Goal: Task Accomplishment & Management: Complete application form

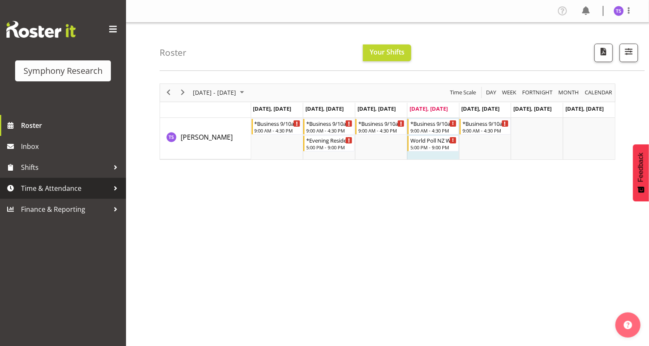
click at [40, 189] on span "Time & Attendance" at bounding box center [65, 188] width 88 height 13
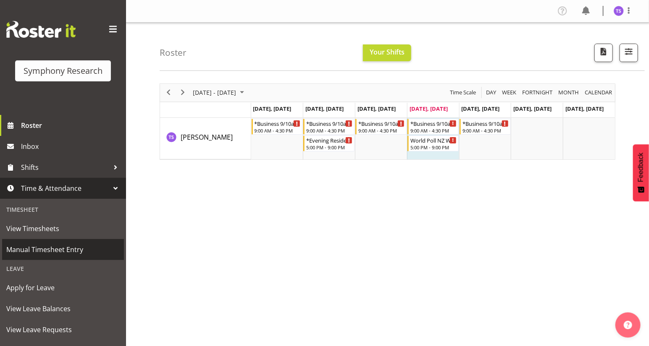
click at [44, 251] on span "Manual Timesheet Entry" at bounding box center [62, 250] width 113 height 13
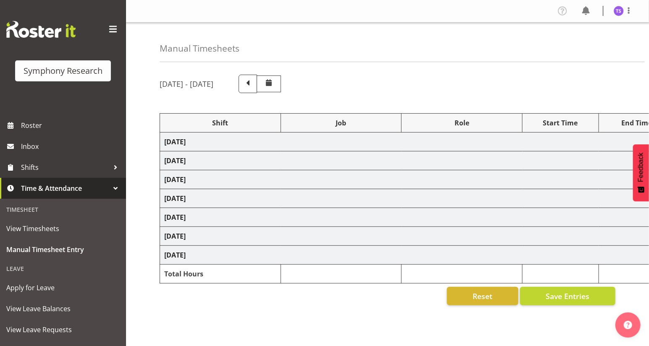
select select "81297"
select select "10587"
select select "47"
select select "81297"
select select "10587"
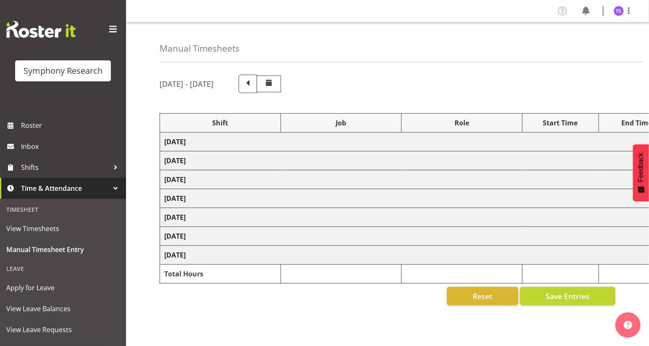
select select "47"
select select "81297"
select select "10587"
select select "47"
select select "81297"
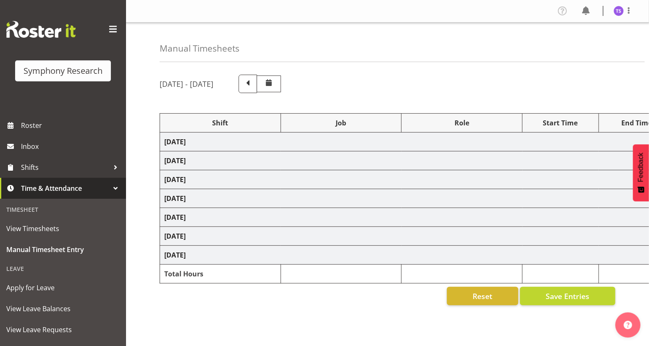
select select "10587"
select select "47"
select select "81298"
select select "10587"
select select "47"
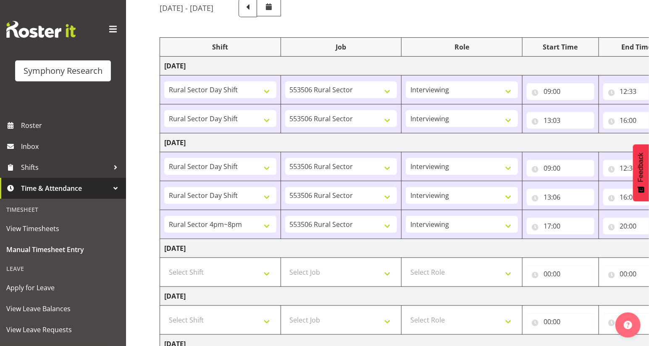
scroll to position [114, 0]
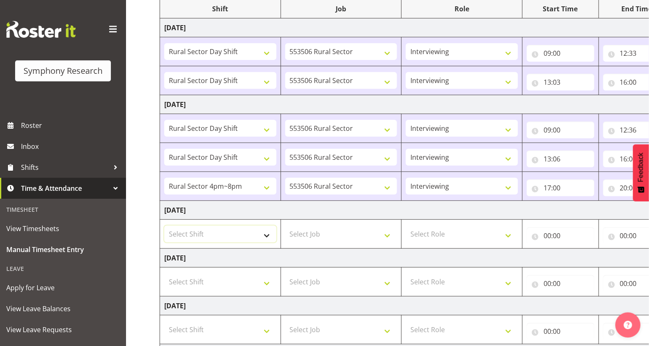
click at [266, 233] on select "Select Shift !!Weekend Residential (Roster IT Shift Label) *Business 9/10am ~ 4…" at bounding box center [220, 234] width 112 height 17
select select "81297"
click at [164, 226] on select "Select Shift !!Weekend Residential (Roster IT Shift Label) *Business 9/10am ~ 4…" at bounding box center [220, 234] width 112 height 17
click at [387, 235] on select "Select Job 550060 IF Admin 553492 World Poll Aus Wave 2 Main 2025 553493 World …" at bounding box center [341, 234] width 112 height 17
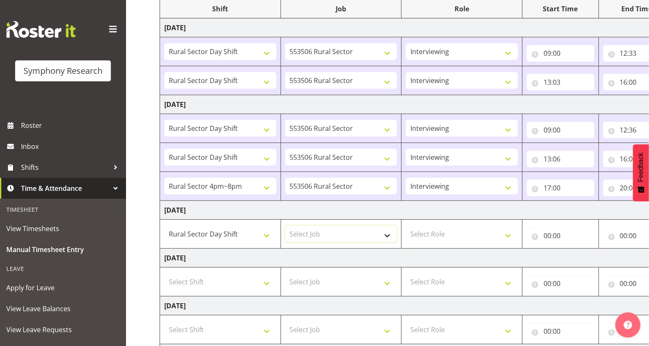
click at [387, 235] on select "Select Job 550060 IF Admin 553492 World Poll Aus Wave 2 Main 2025 553493 World …" at bounding box center [341, 234] width 112 height 17
select select "10587"
click at [285, 226] on select "Select Job 550060 IF Admin 553492 World Poll Aus Wave 2 Main 2025 553493 World …" at bounding box center [341, 234] width 112 height 17
click at [507, 234] on select "Select Role Briefing Interviewing" at bounding box center [462, 234] width 112 height 17
select select "47"
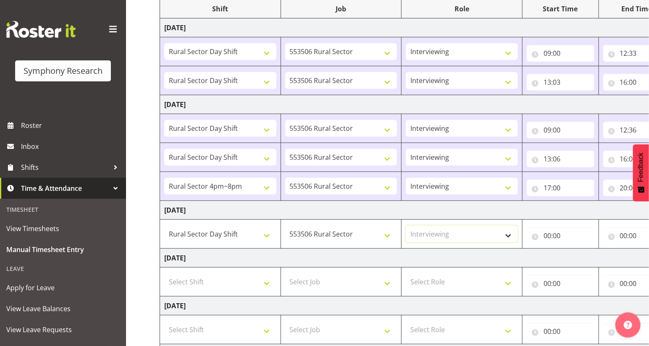
click at [406, 226] on select "Select Role Briefing Interviewing" at bounding box center [462, 234] width 112 height 17
click at [557, 240] on input "00:00" at bounding box center [561, 236] width 68 height 17
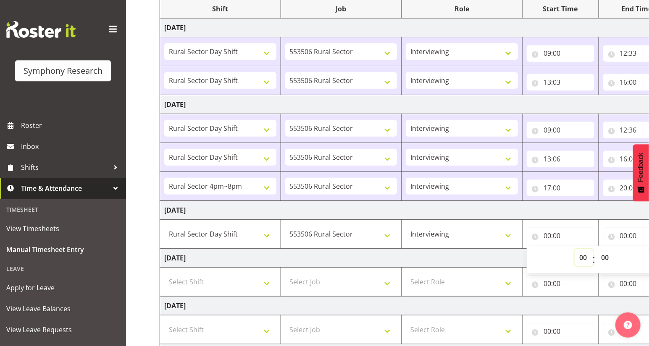
click at [581, 254] on select "00 01 02 03 04 05 06 07 08 09 10 11 12 13 14 15 16 17 18 19 20 21 22 23" at bounding box center [583, 257] width 19 height 17
select select "9"
click at [574, 249] on select "00 01 02 03 04 05 06 07 08 09 10 11 12 13 14 15 16 17 18 19 20 21 22 23" at bounding box center [583, 257] width 19 height 17
type input "09:00"
click at [624, 239] on input "00:00" at bounding box center [637, 236] width 68 height 17
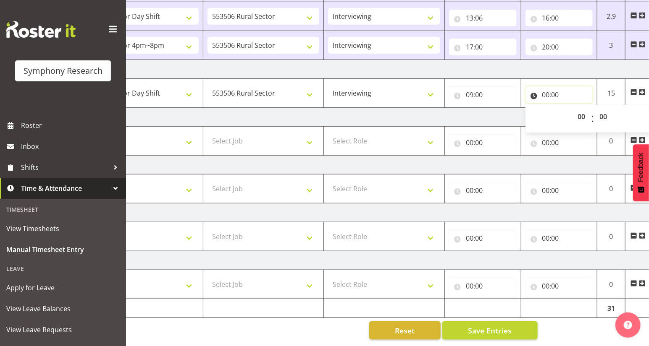
scroll to position [0, 98]
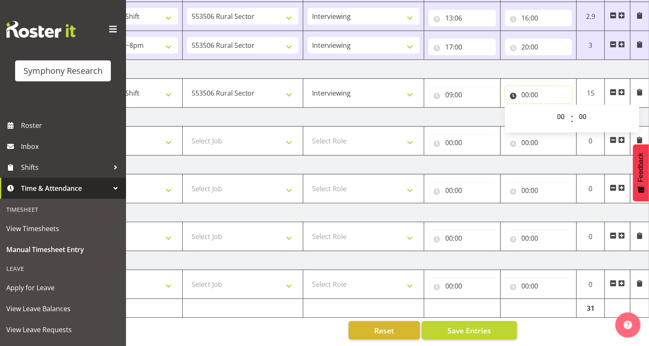
click at [525, 93] on input "00:00" at bounding box center [539, 94] width 68 height 17
click at [524, 92] on input "00:00" at bounding box center [539, 94] width 68 height 17
click at [558, 116] on select "00 01 02 03 04 05 06 07 08 09 10 11 12 13 14 15 16 17 18 19 20 21 22 23" at bounding box center [562, 116] width 19 height 17
select select "12"
click at [553, 108] on select "00 01 02 03 04 05 06 07 08 09 10 11 12 13 14 15 16 17 18 19 20 21 22 23" at bounding box center [562, 116] width 19 height 17
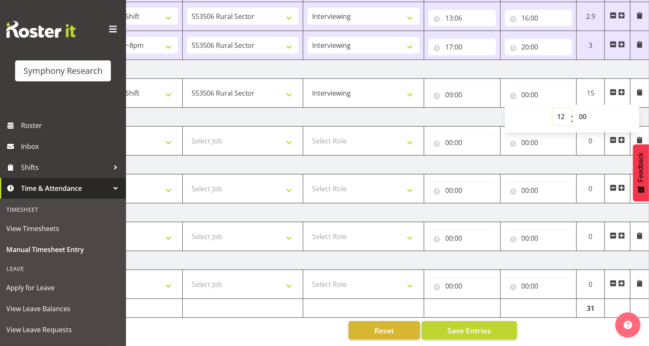
type input "12:00"
click at [579, 110] on select "00 01 02 03 04 05 06 07 08 09 10 11 12 13 14 15 16 17 18 19 20 21 22 23 24 25 2…" at bounding box center [583, 116] width 19 height 17
select select "36"
click at [574, 108] on select "00 01 02 03 04 05 06 07 08 09 10 11 12 13 14 15 16 17 18 19 20 21 22 23 24 25 2…" at bounding box center [583, 116] width 19 height 17
type input "12:36"
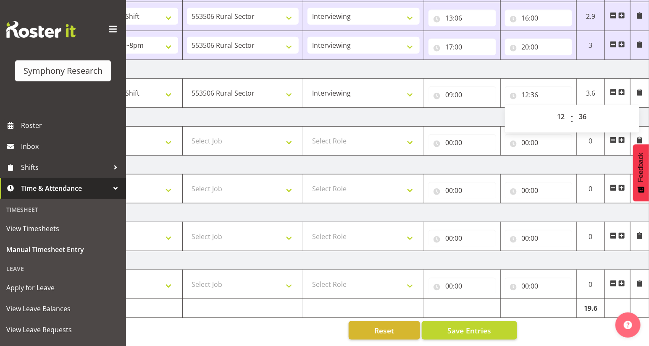
click at [621, 89] on span at bounding box center [621, 92] width 7 height 7
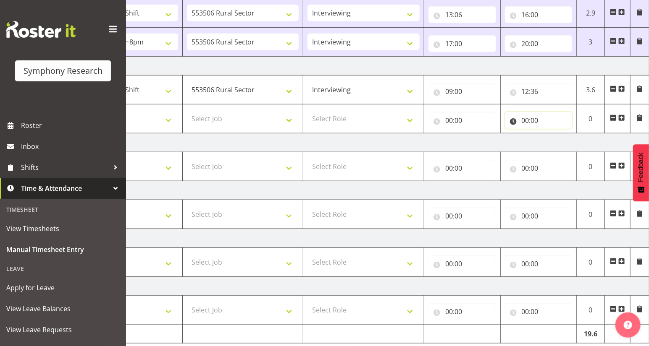
click at [525, 120] on input "00:00" at bounding box center [539, 120] width 68 height 17
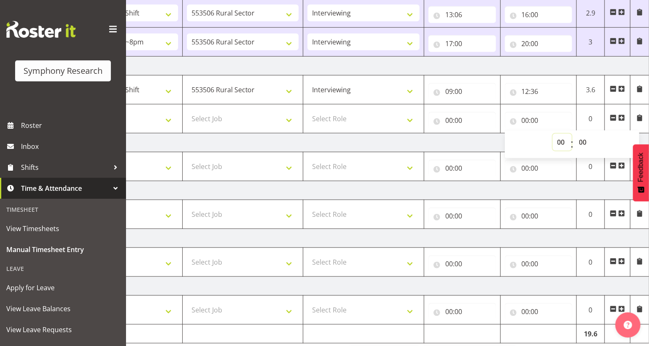
click at [561, 144] on select "00 01 02 03 04 05 06 07 08 09 10 11 12 13 14 15 16 17 18 19 20 21 22 23" at bounding box center [562, 142] width 19 height 17
select select "16"
click at [553, 134] on select "00 01 02 03 04 05 06 07 08 09 10 11 12 13 14 15 16 17 18 19 20 21 22 23" at bounding box center [562, 142] width 19 height 17
type input "16:00"
click at [448, 119] on input "00:00" at bounding box center [462, 120] width 68 height 17
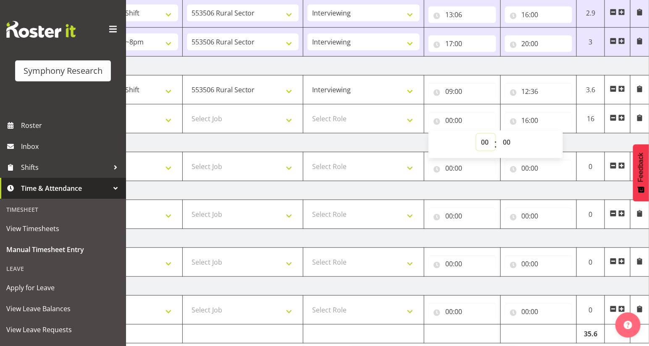
click at [484, 142] on select "00 01 02 03 04 05 06 07 08 09 10 11 12 13 14 15 16 17 18 19 20 21 22 23" at bounding box center [485, 142] width 19 height 17
select select "13"
click at [476, 134] on select "00 01 02 03 04 05 06 07 08 09 10 11 12 13 14 15 16 17 18 19 20 21 22 23" at bounding box center [485, 142] width 19 height 17
type input "13:00"
click at [506, 140] on select "00 01 02 03 04 05 06 07 08 09 10 11 12 13 14 15 16 17 18 19 20 21 22 23 24 25 2…" at bounding box center [507, 142] width 19 height 17
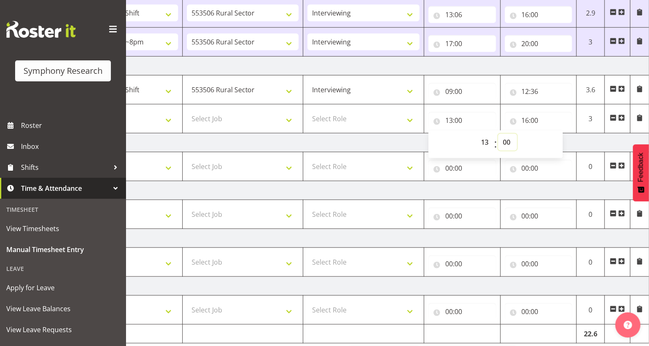
select select "14"
click at [498, 134] on select "00 01 02 03 04 05 06 07 08 09 10 11 12 13 14 15 16 17 18 19 20 21 22 23 24 25 2…" at bounding box center [507, 142] width 19 height 17
type input "13:14"
click at [408, 118] on select "Select Role Briefing Interviewing" at bounding box center [363, 118] width 112 height 17
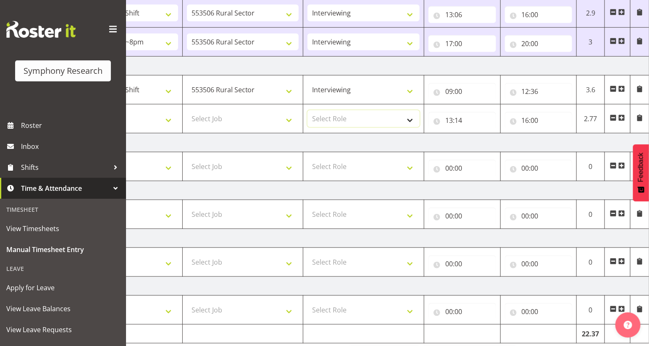
select select "47"
click at [307, 110] on select "Select Role Briefing Interviewing" at bounding box center [363, 118] width 112 height 17
click at [284, 118] on select "Select Job 550060 IF Admin 553492 World Poll Aus Wave 2 Main 2025 553493 World …" at bounding box center [243, 118] width 112 height 17
select select "10587"
click at [187, 110] on select "Select Job 550060 IF Admin 553492 World Poll Aus Wave 2 Main 2025 553493 World …" at bounding box center [243, 118] width 112 height 17
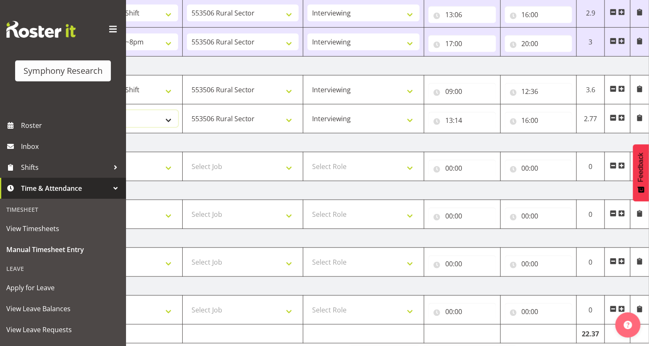
click at [165, 120] on select "Select Shift !!Weekend Residential (Roster IT Shift Label) *Business 9/10am ~ 4…" at bounding box center [122, 118] width 112 height 17
select select "81297"
click at [66, 110] on select "Select Shift !!Weekend Residential (Roster IT Shift Label) *Business 9/10am ~ 4…" at bounding box center [122, 118] width 112 height 17
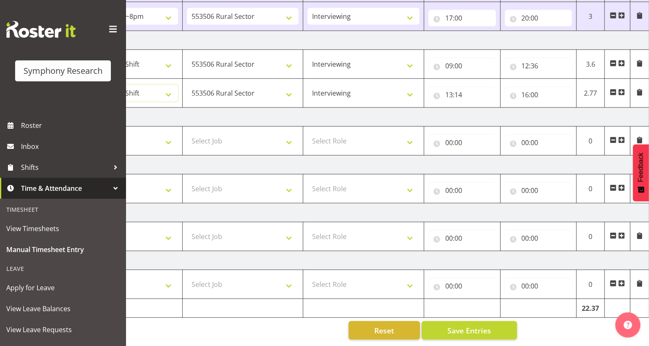
scroll to position [288, 0]
click at [463, 325] on span "Save Entries" at bounding box center [469, 330] width 44 height 11
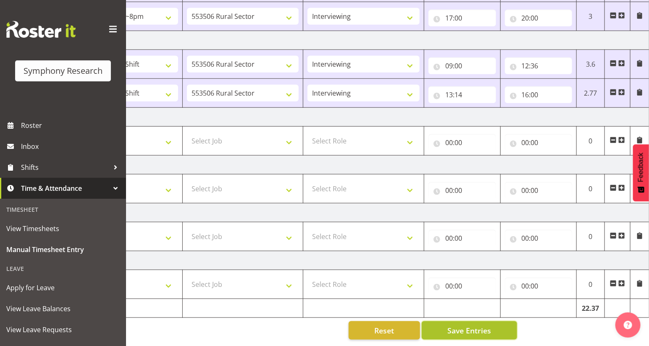
click at [463, 325] on span "Save Entries" at bounding box center [469, 330] width 44 height 11
